Goal: Find contact information: Find contact information

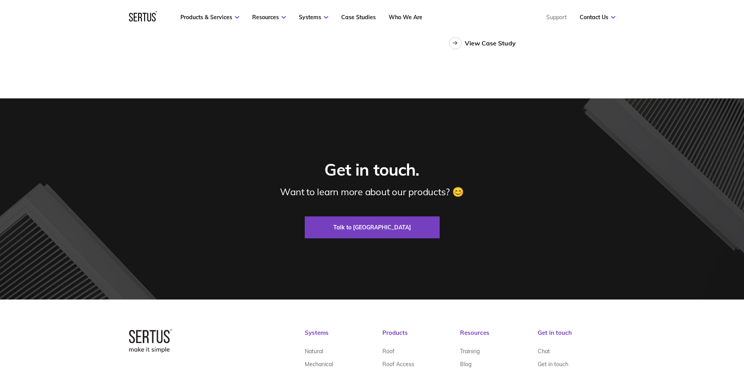
scroll to position [2375, 0]
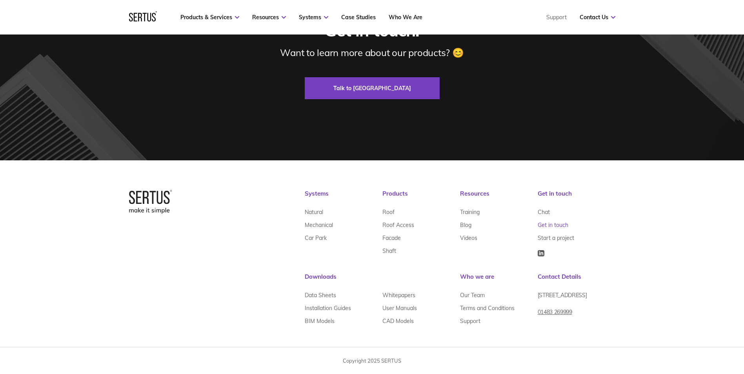
click at [550, 226] on link "Get in touch" at bounding box center [552, 224] width 31 height 13
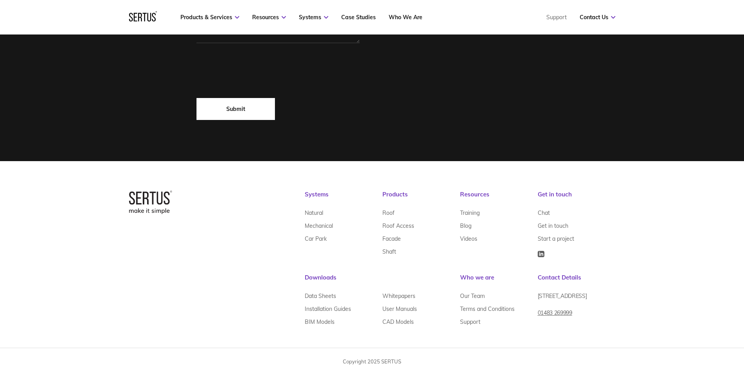
scroll to position [471, 0]
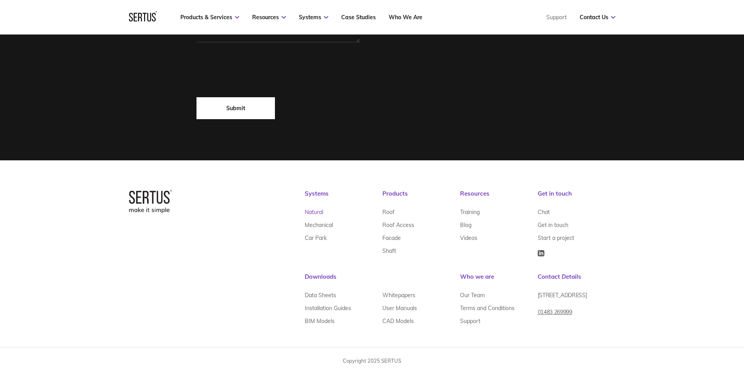
click at [311, 211] on link "Natural" at bounding box center [314, 211] width 18 height 13
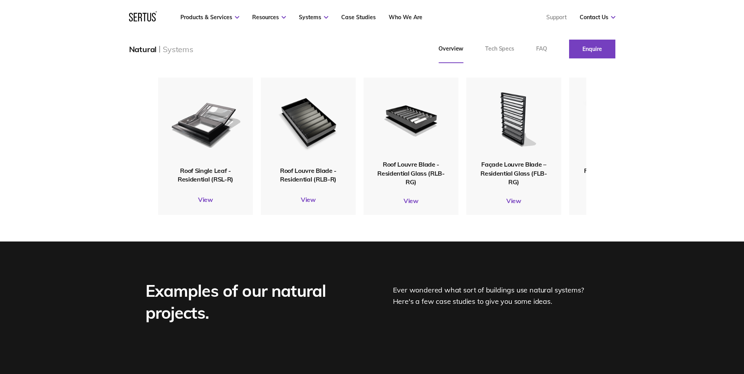
scroll to position [1019, 0]
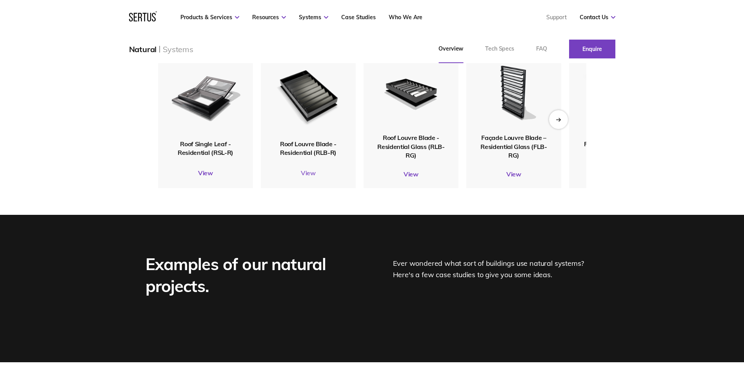
click at [307, 177] on link "View" at bounding box center [308, 173] width 95 height 8
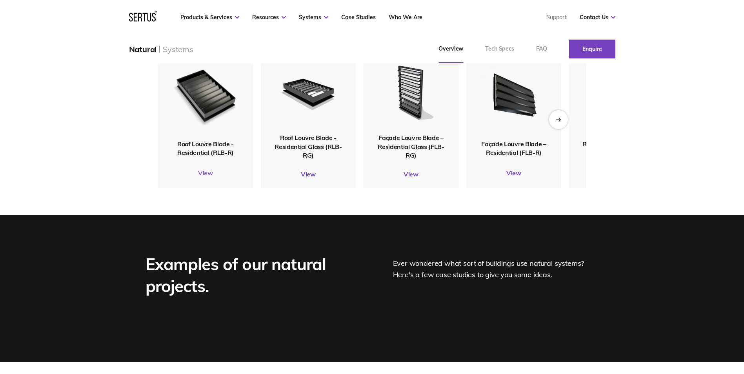
click at [208, 177] on link "View" at bounding box center [205, 173] width 95 height 8
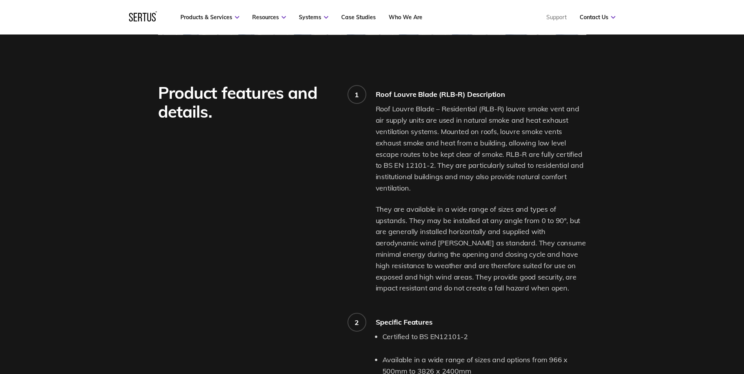
scroll to position [353, 0]
